Goal: Task Accomplishment & Management: Complete application form

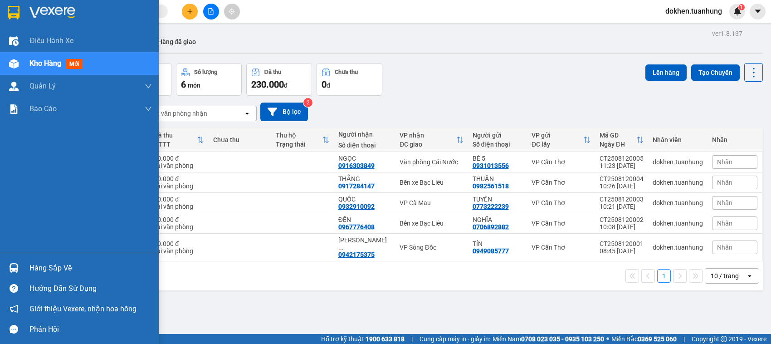
click at [33, 268] on div "Hàng sắp về" at bounding box center [90, 268] width 122 height 14
click at [33, 268] on div "Điều hành xe Kho hàng mới Quản [PERSON_NAME] lý chuyến Quản lý khách hàng Quản …" at bounding box center [79, 172] width 159 height 344
click at [33, 268] on div "Hàng sắp về" at bounding box center [90, 268] width 122 height 14
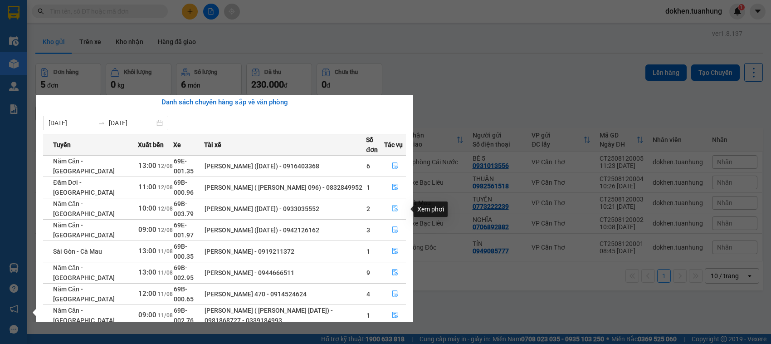
click at [393, 208] on icon "file-done" at bounding box center [394, 208] width 5 height 6
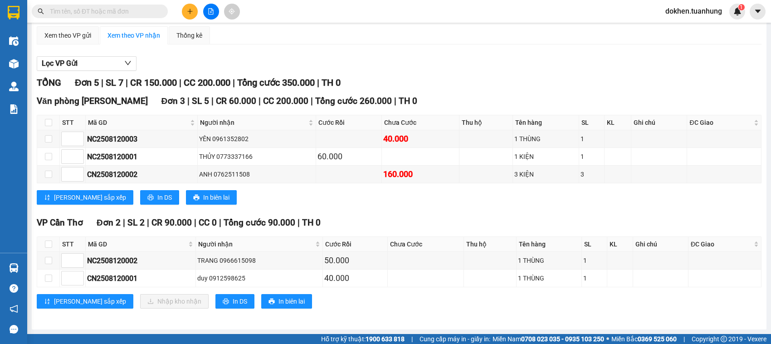
scroll to position [87, 0]
click at [185, 9] on button at bounding box center [190, 12] width 16 height 16
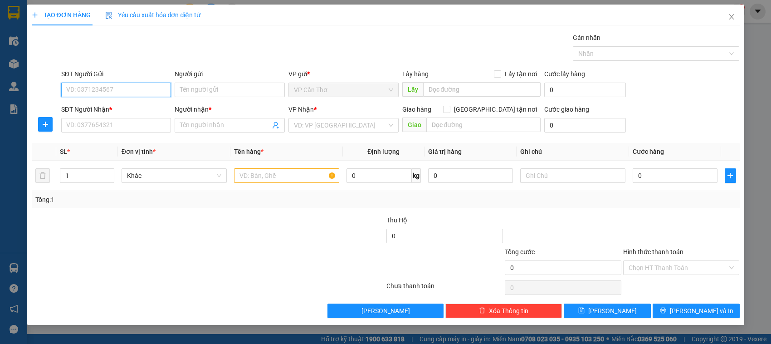
click at [132, 85] on input "SĐT Người Gửi" at bounding box center [116, 89] width 110 height 15
click at [105, 109] on div "0907651721 - TƠ" at bounding box center [116, 108] width 99 height 10
type input "0907651721"
type input "TƠ"
type input "0907651721"
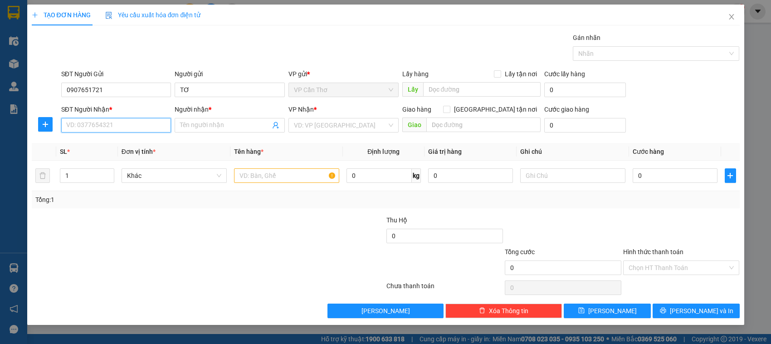
click at [105, 125] on input "SĐT Người Nhận *" at bounding box center [116, 125] width 110 height 15
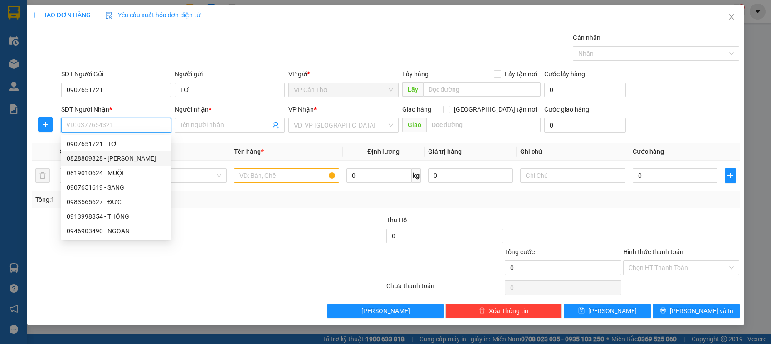
click at [110, 155] on div "0828809828 - [PERSON_NAME]" at bounding box center [116, 158] width 99 height 10
type input "0828809828"
type input "quỳnh"
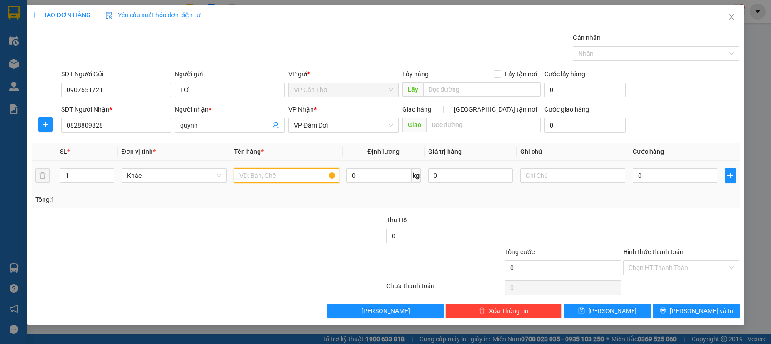
click at [257, 175] on input "text" at bounding box center [286, 175] width 105 height 15
type input "1 KIỆN KG KIỂM"
click at [637, 181] on input "0" at bounding box center [674, 175] width 85 height 15
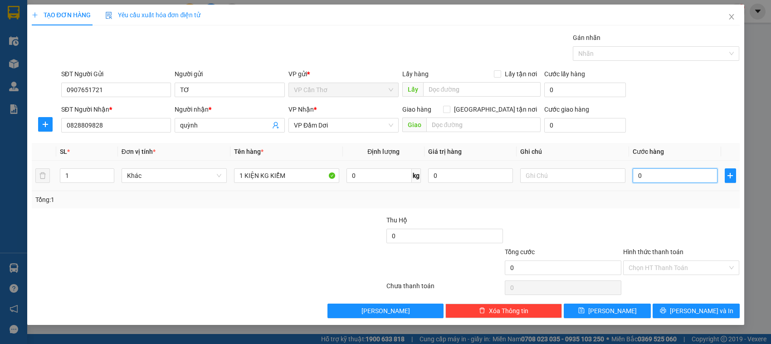
type input "4"
type input "40"
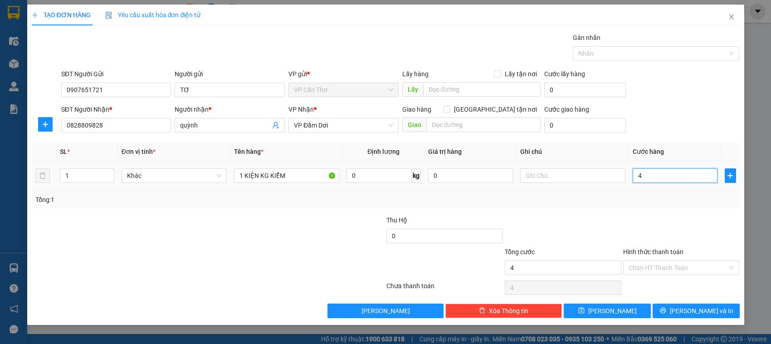
type input "40"
type input "400"
type input "4.000"
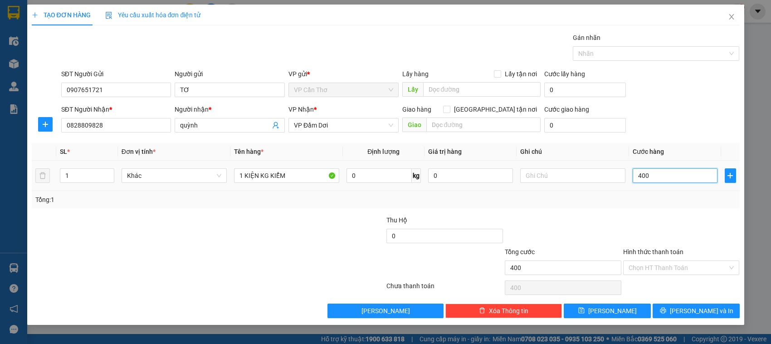
type input "4.000"
type input "40.000"
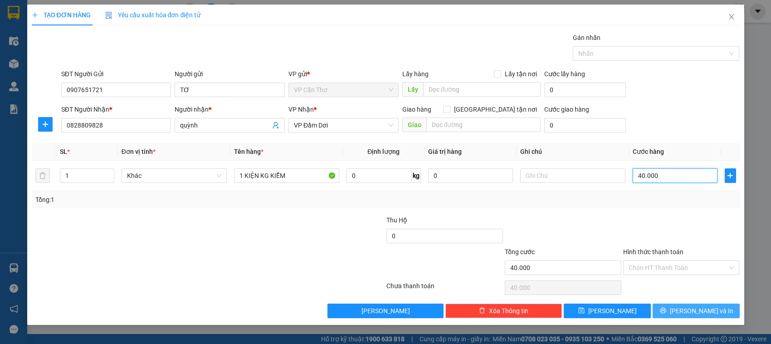
type input "40.000"
click at [676, 310] on button "[PERSON_NAME] và In" at bounding box center [695, 310] width 87 height 15
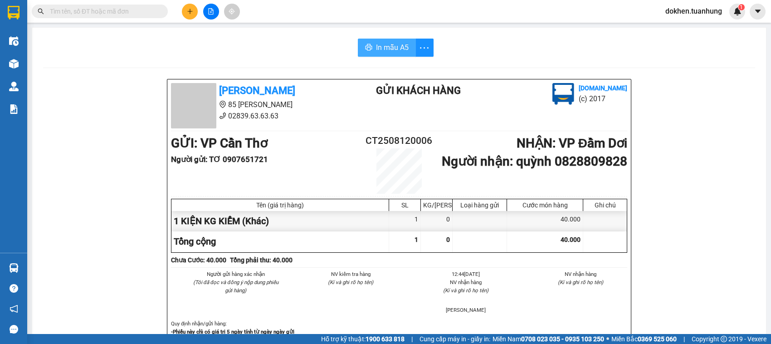
click at [379, 42] on span "In mẫu A5" at bounding box center [392, 47] width 33 height 11
